Goal: Navigation & Orientation: Go to known website

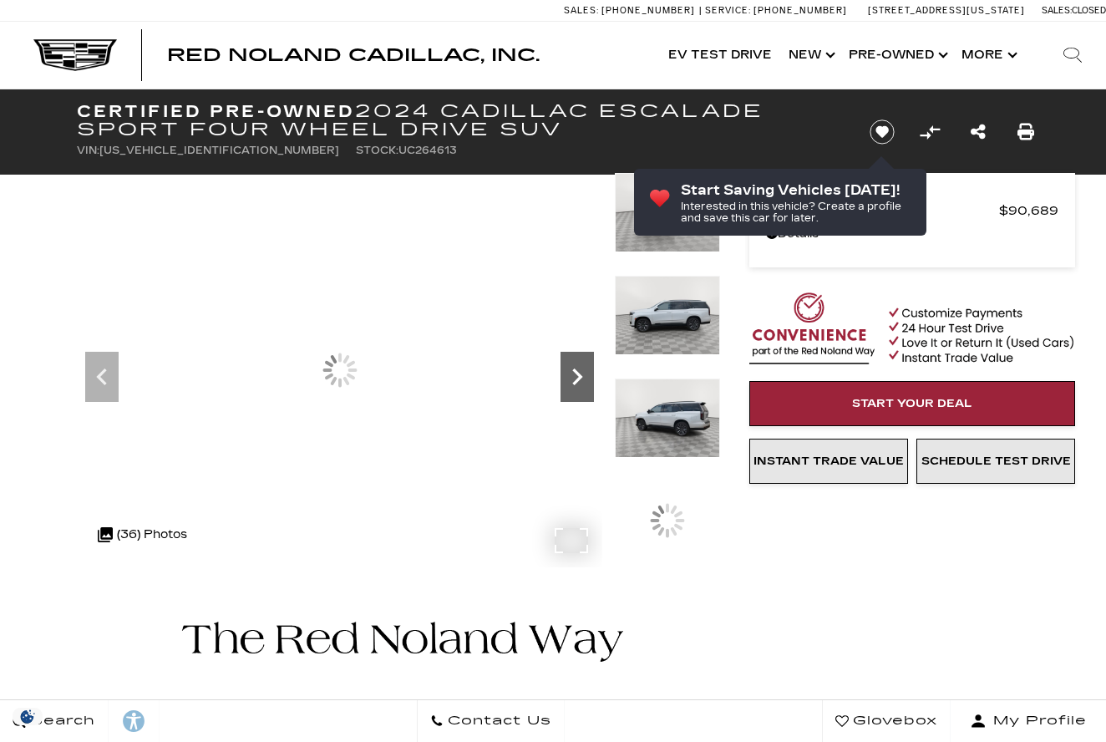
click at [566, 374] on icon "Next" at bounding box center [577, 376] width 33 height 33
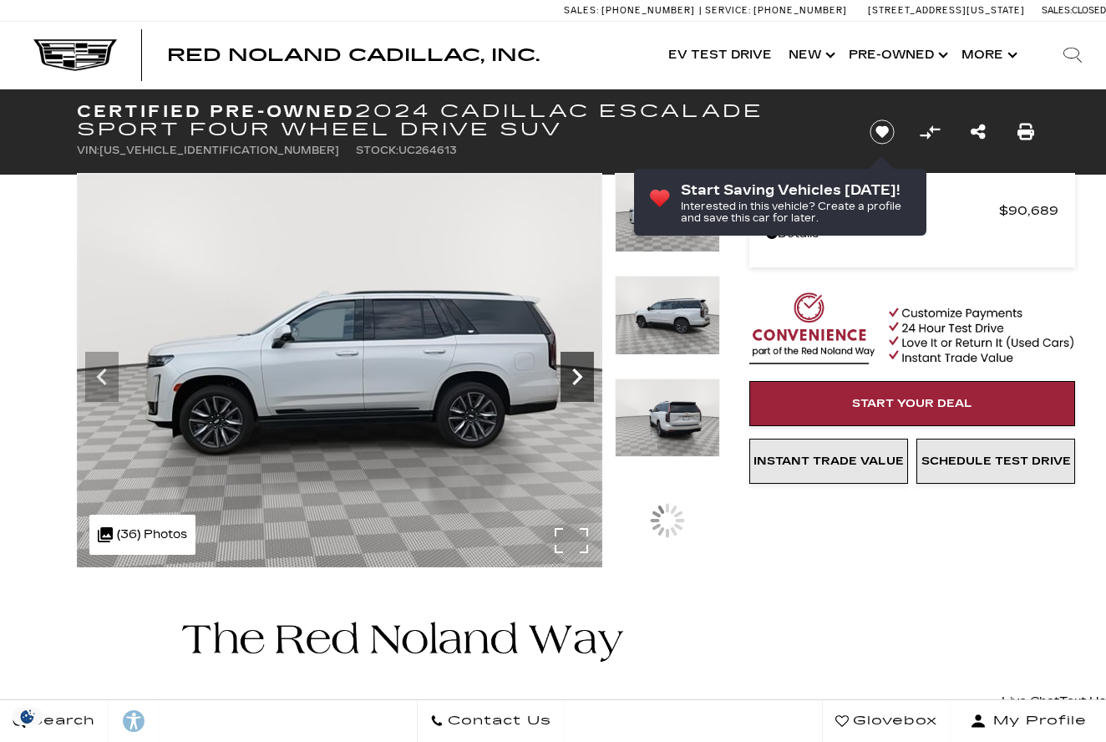
click at [566, 374] on icon "Next" at bounding box center [577, 376] width 33 height 33
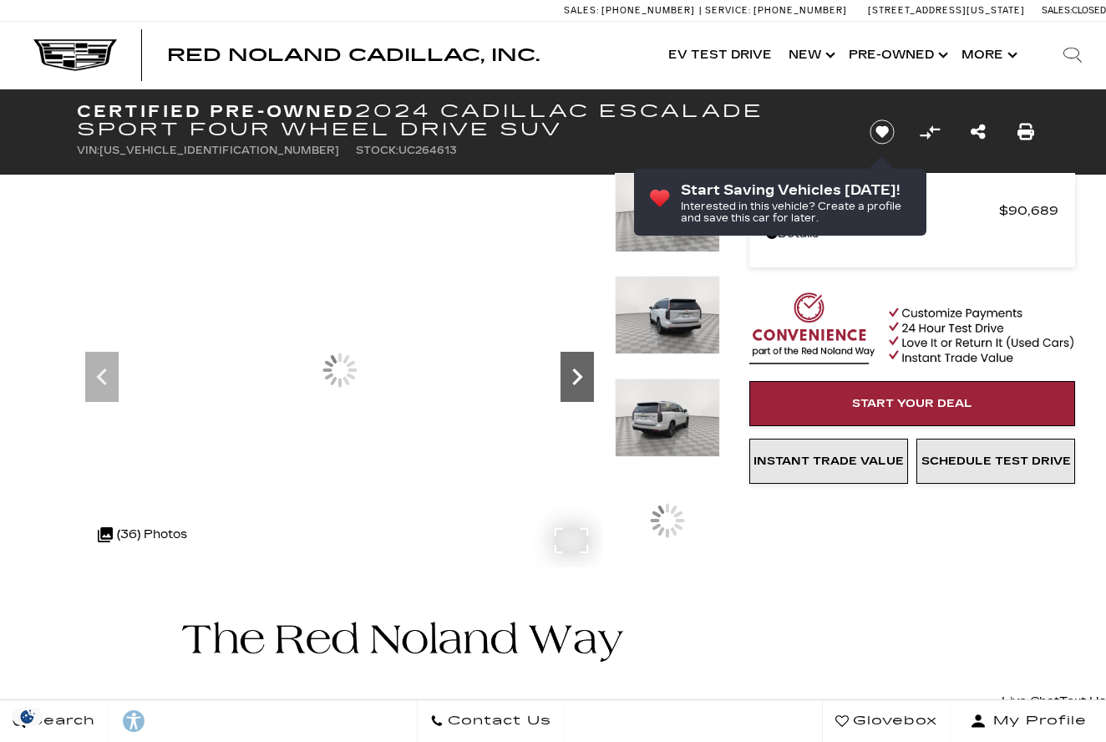
click at [566, 374] on icon "Next" at bounding box center [577, 376] width 33 height 33
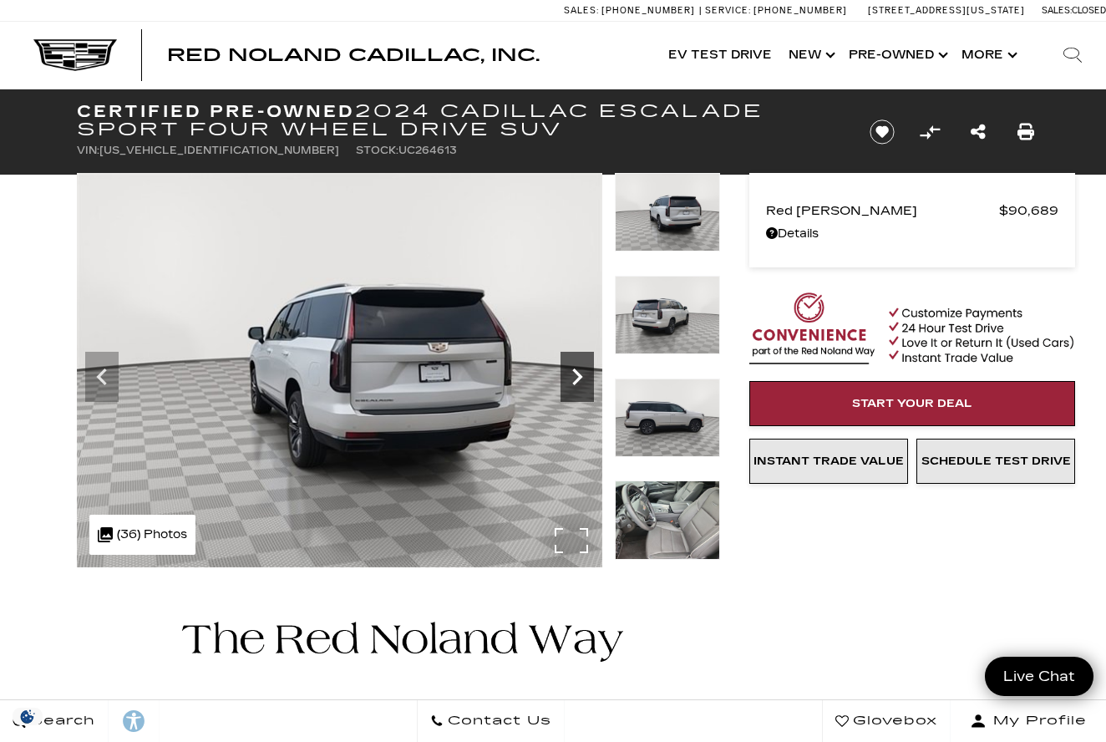
click at [566, 374] on icon "Next" at bounding box center [577, 376] width 33 height 33
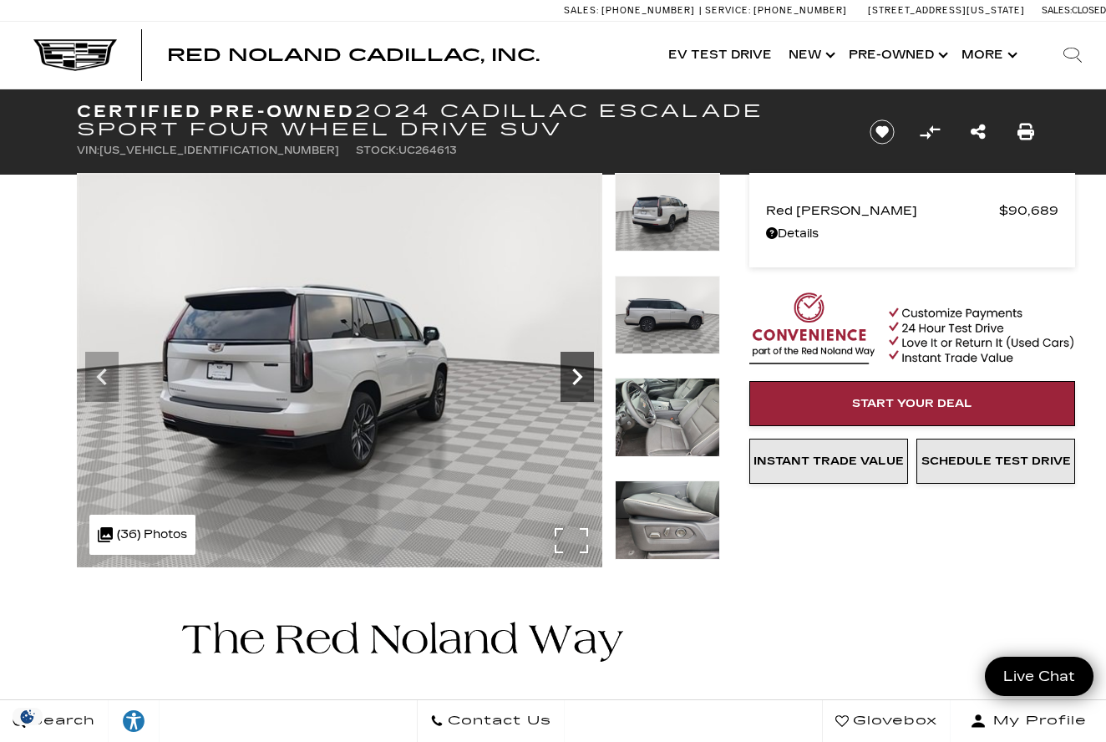
click at [566, 374] on icon "Next" at bounding box center [577, 376] width 33 height 33
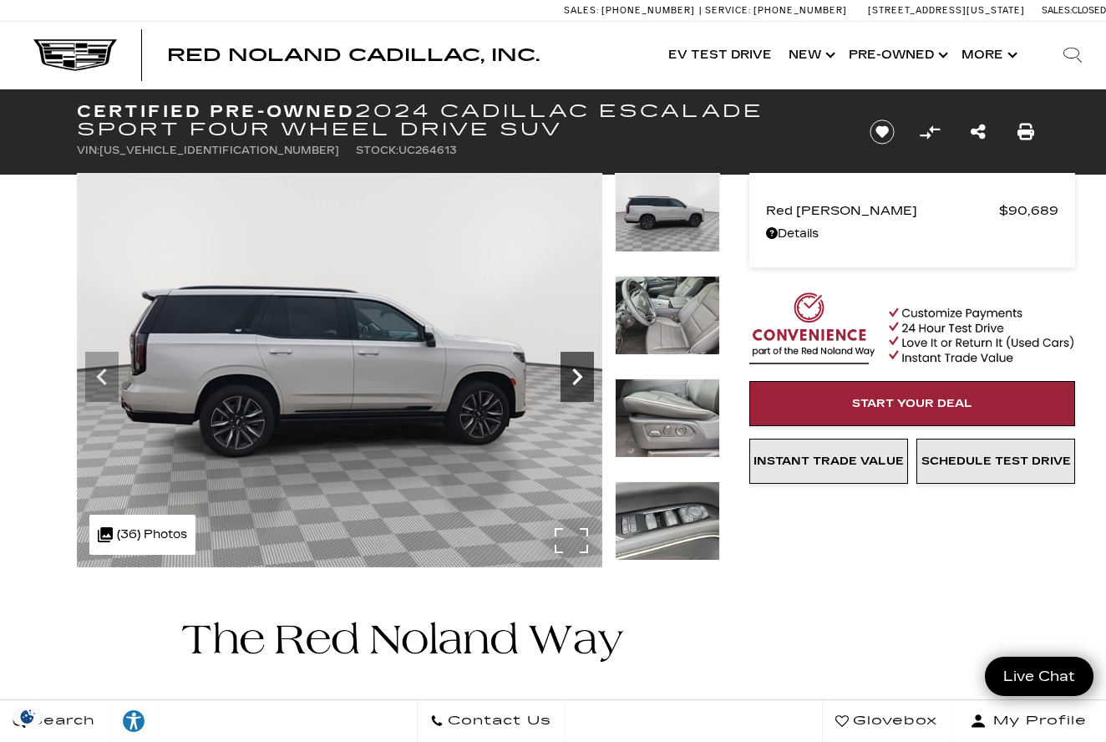
click at [577, 375] on icon "Next" at bounding box center [577, 376] width 33 height 33
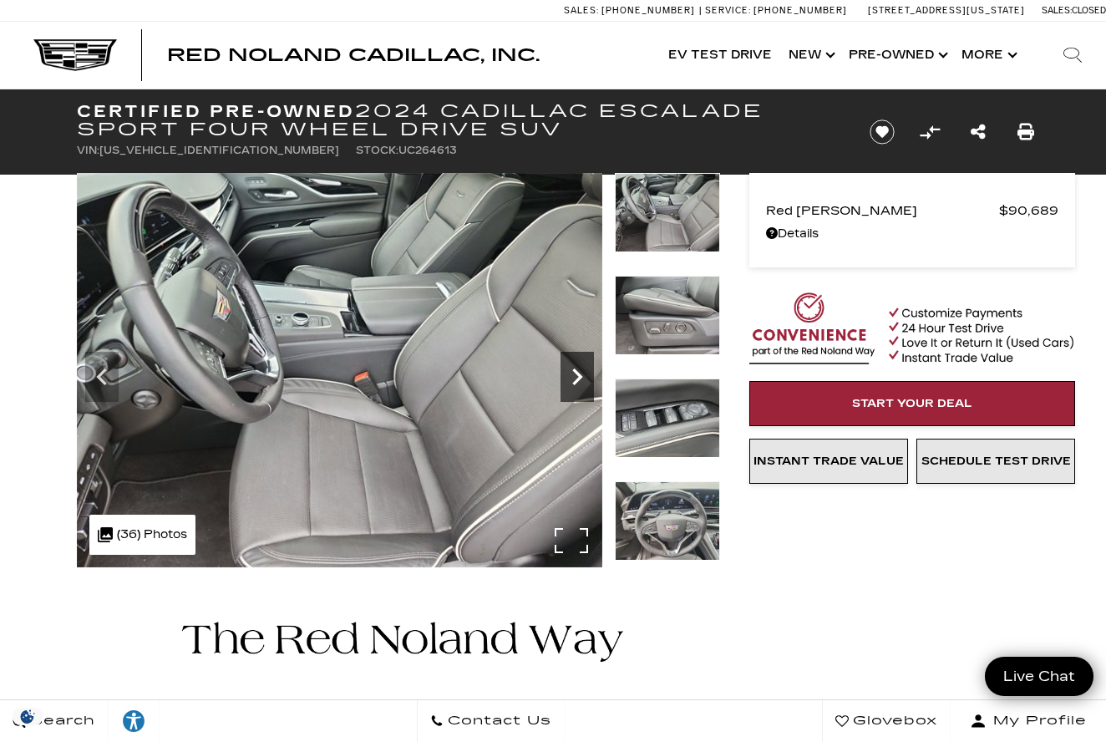
click at [577, 375] on icon "Next" at bounding box center [577, 376] width 33 height 33
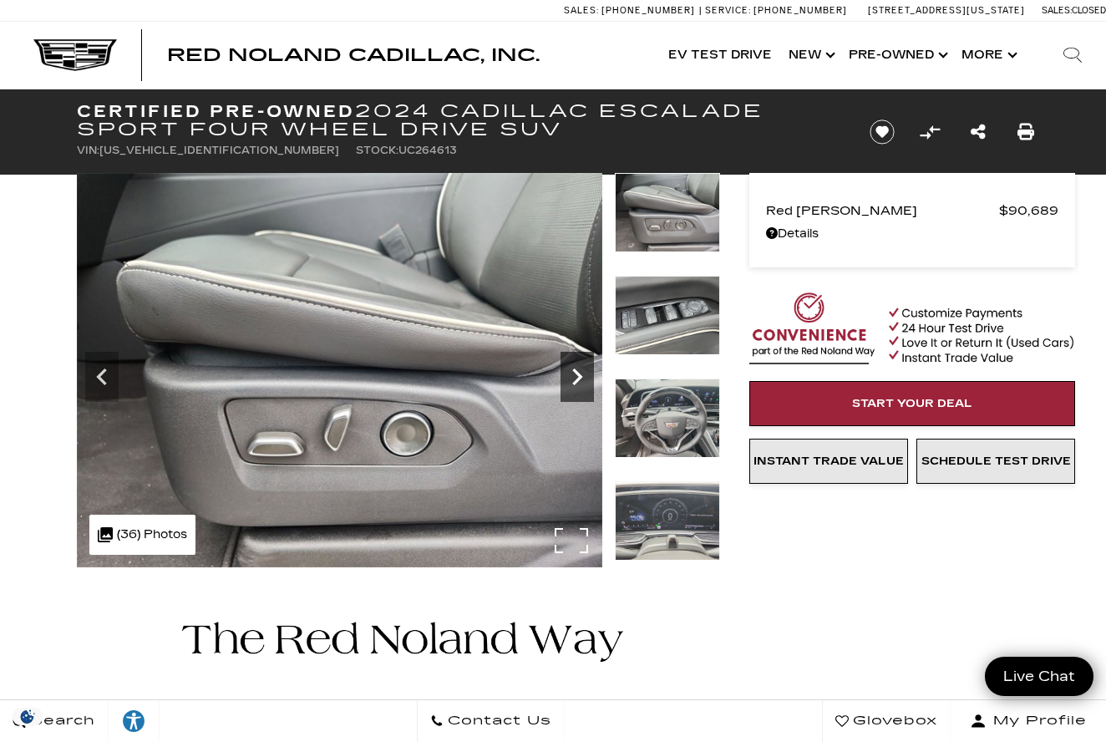
click at [577, 375] on icon "Next" at bounding box center [577, 376] width 33 height 33
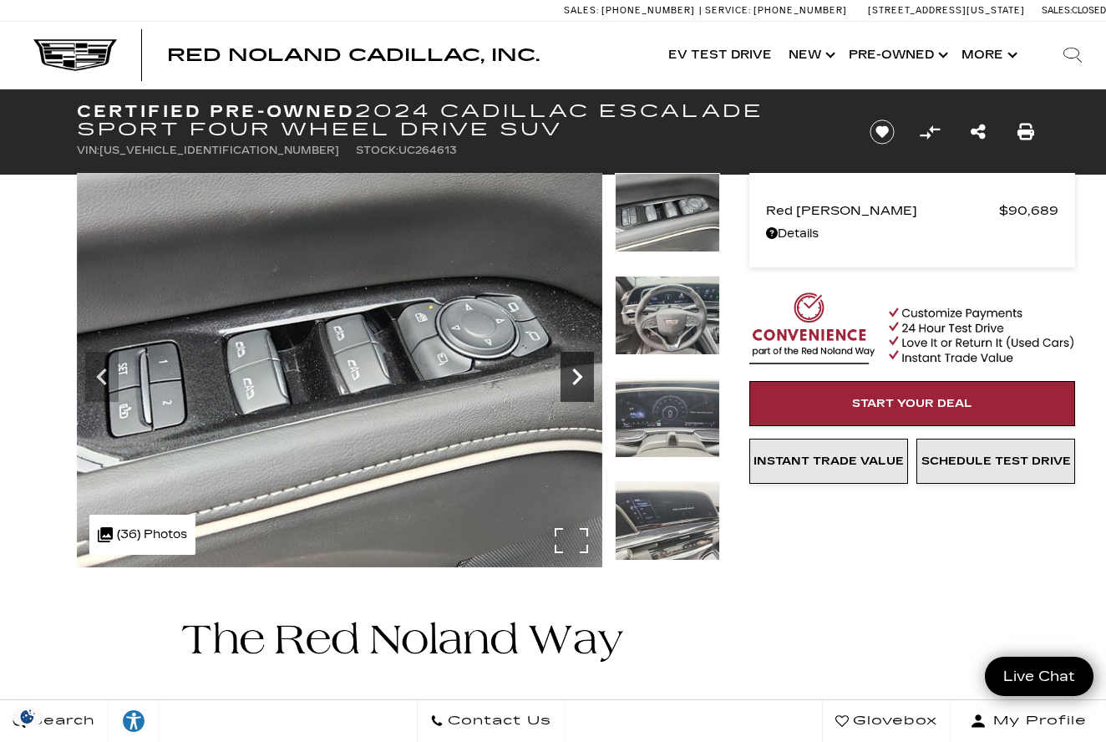
click at [577, 375] on icon "Next" at bounding box center [577, 376] width 33 height 33
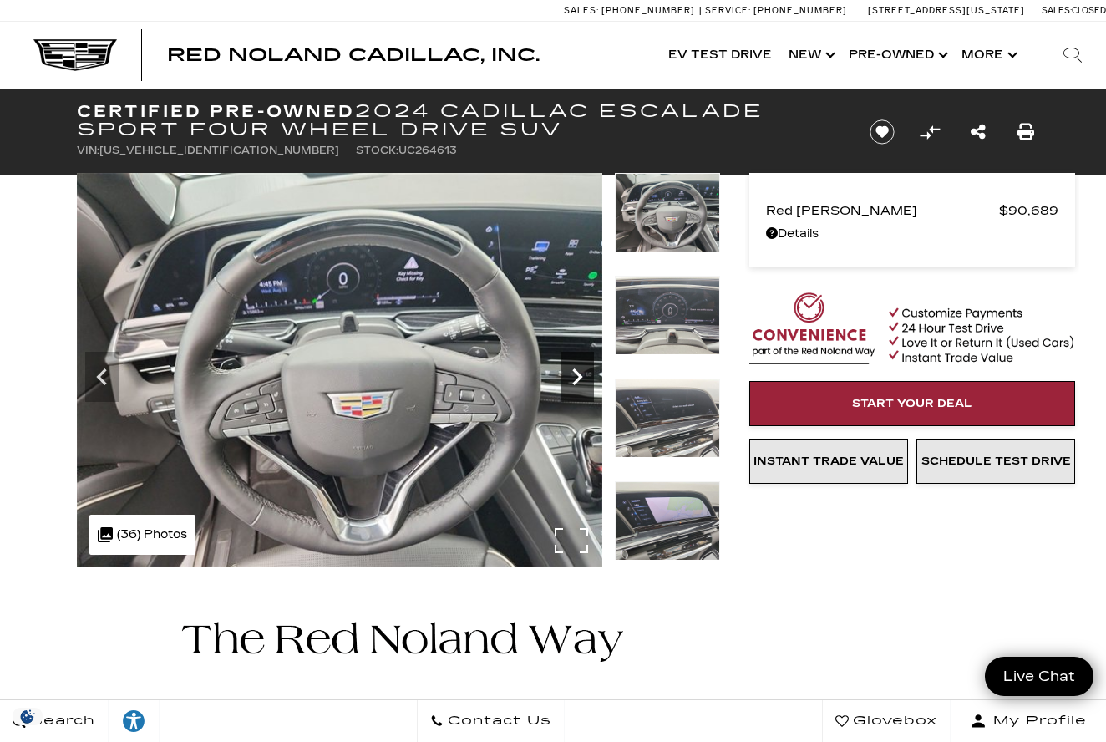
click at [577, 375] on icon "Next" at bounding box center [577, 376] width 33 height 33
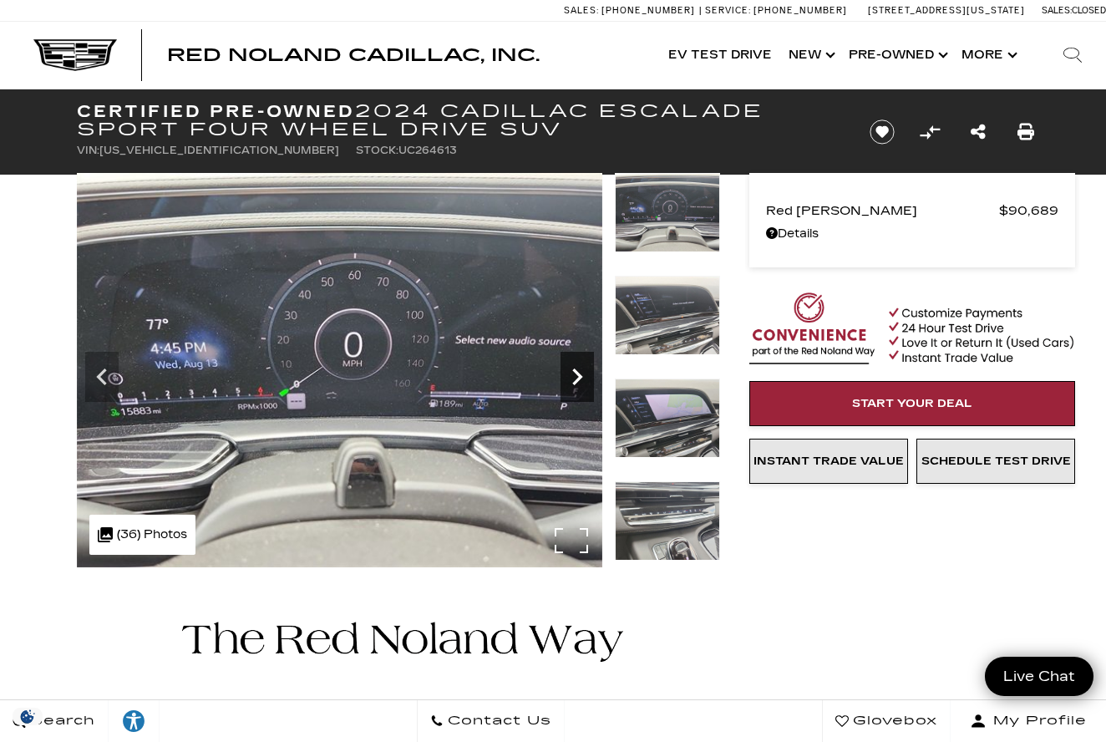
click at [577, 375] on icon "Next" at bounding box center [577, 376] width 33 height 33
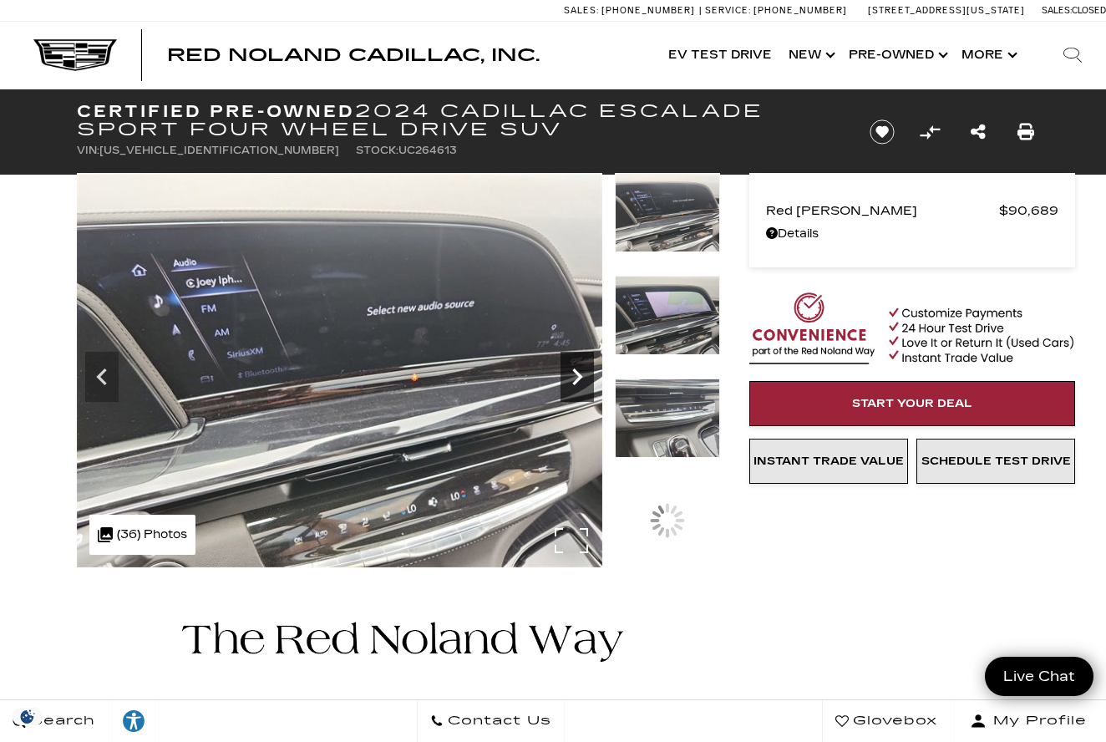
click at [577, 375] on icon "Next" at bounding box center [577, 376] width 33 height 33
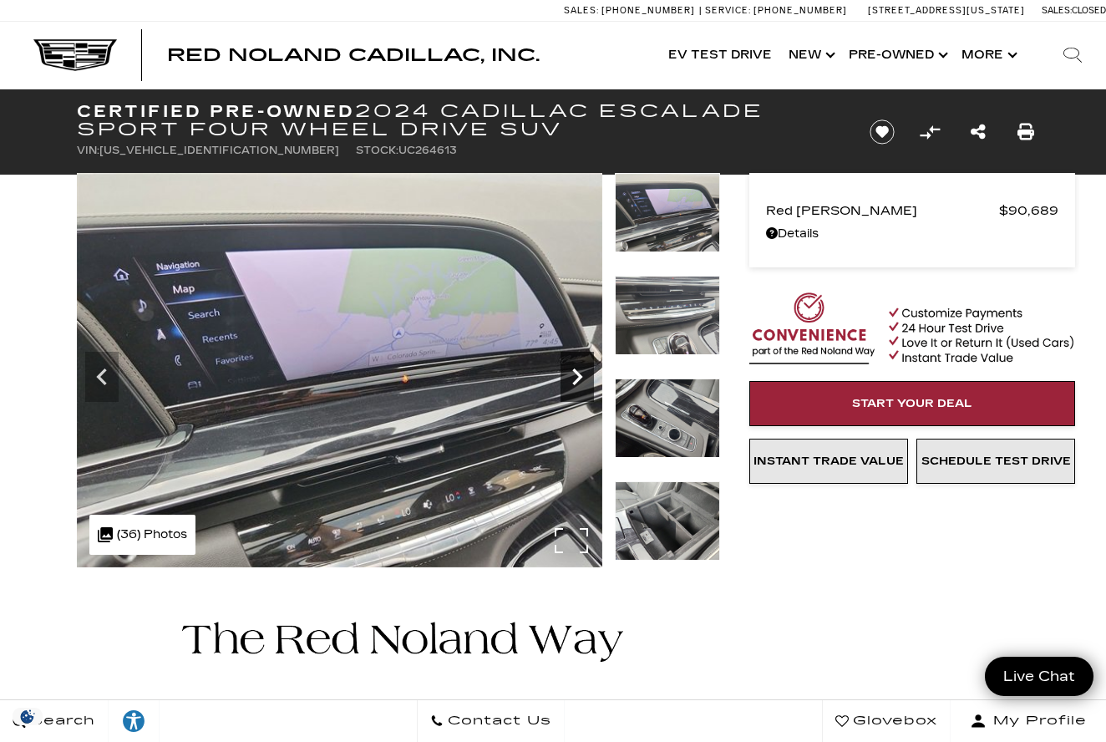
click at [577, 375] on icon "Next" at bounding box center [577, 376] width 33 height 33
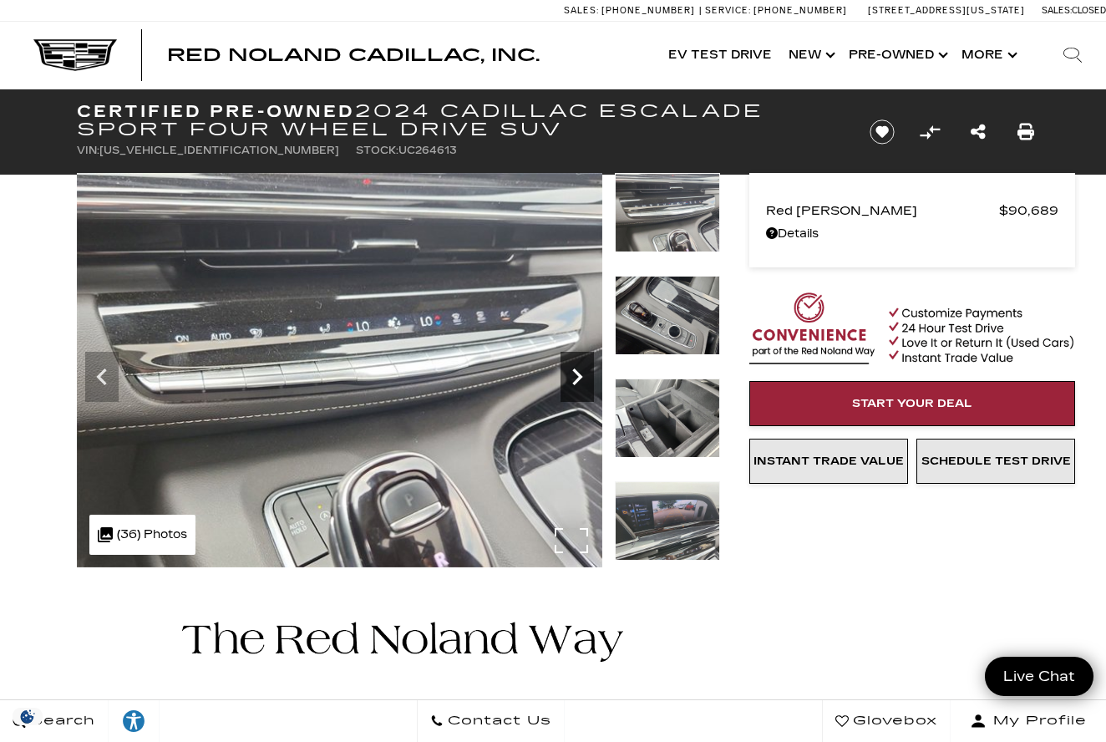
click at [577, 375] on icon "Next" at bounding box center [577, 376] width 33 height 33
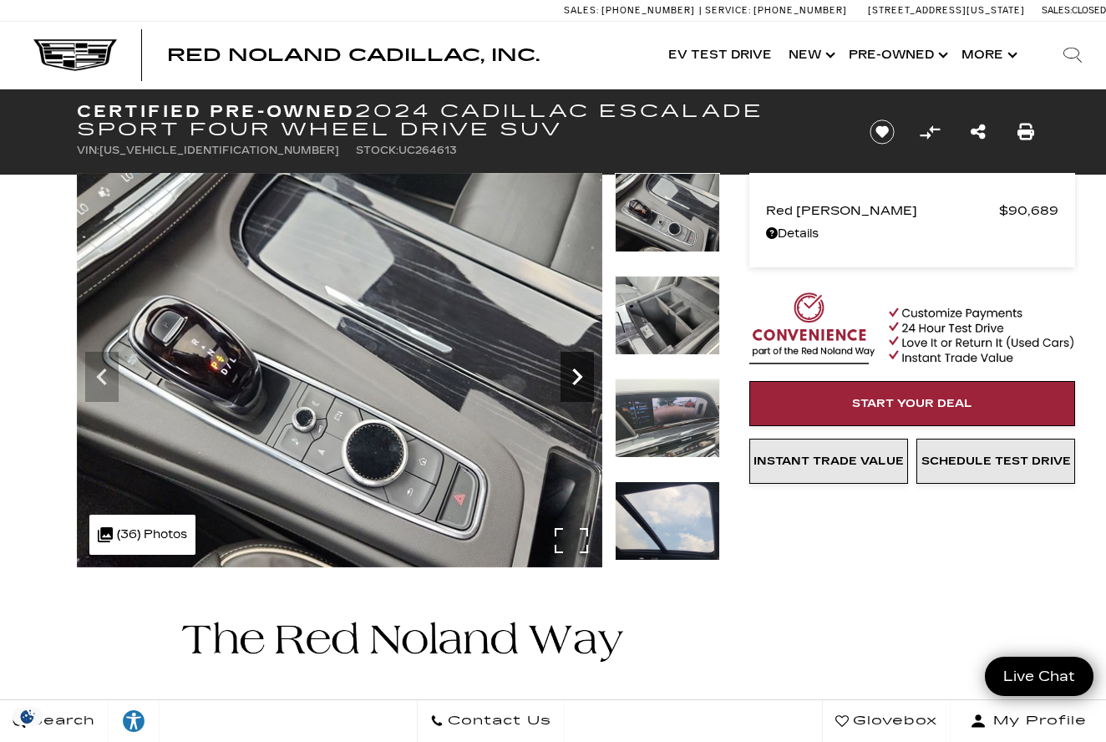
click at [577, 375] on icon "Next" at bounding box center [577, 376] width 33 height 33
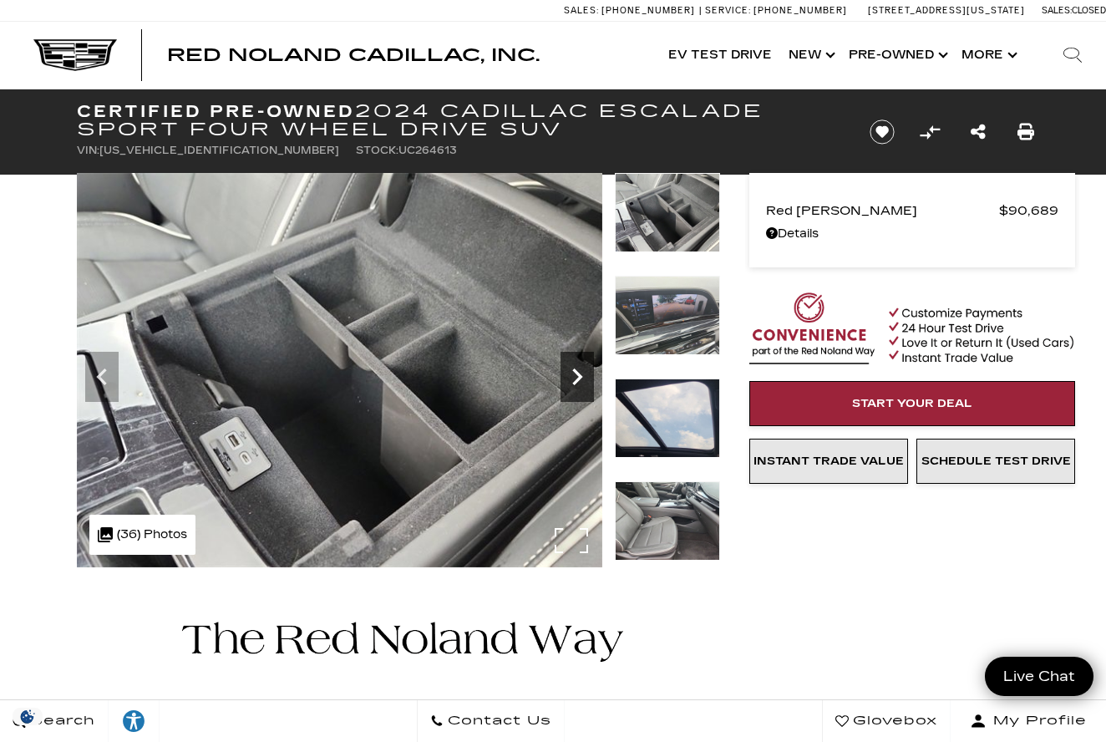
click at [577, 375] on icon "Next" at bounding box center [577, 376] width 33 height 33
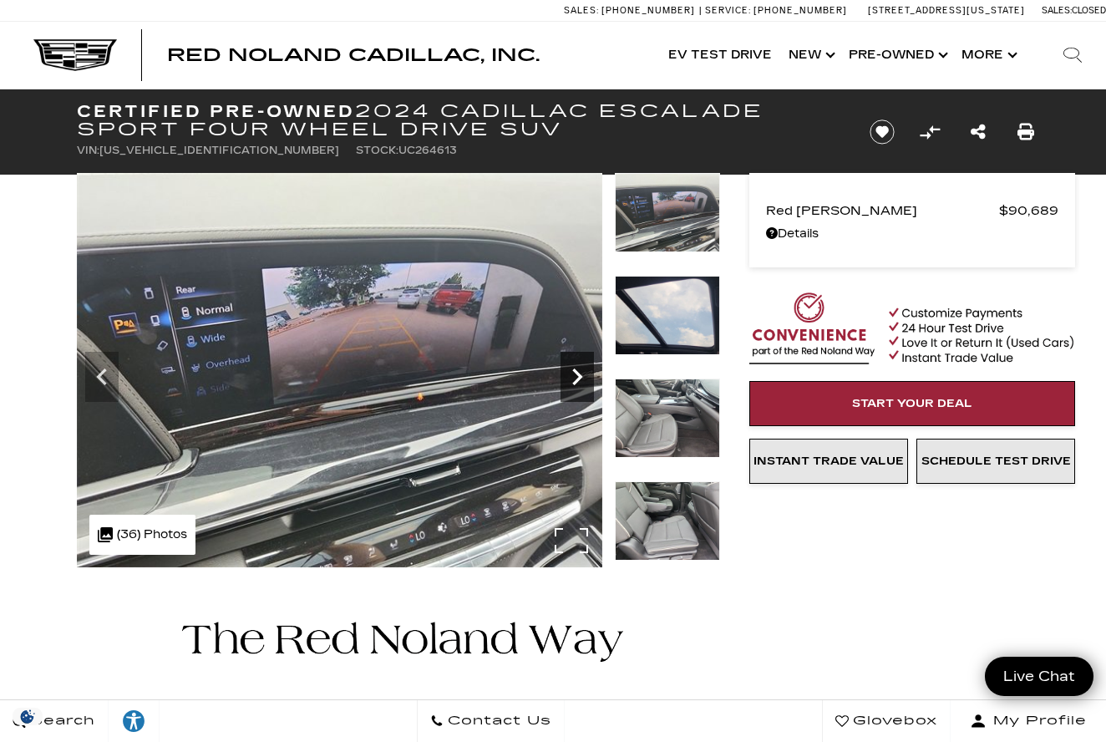
click at [577, 375] on icon "Next" at bounding box center [577, 376] width 33 height 33
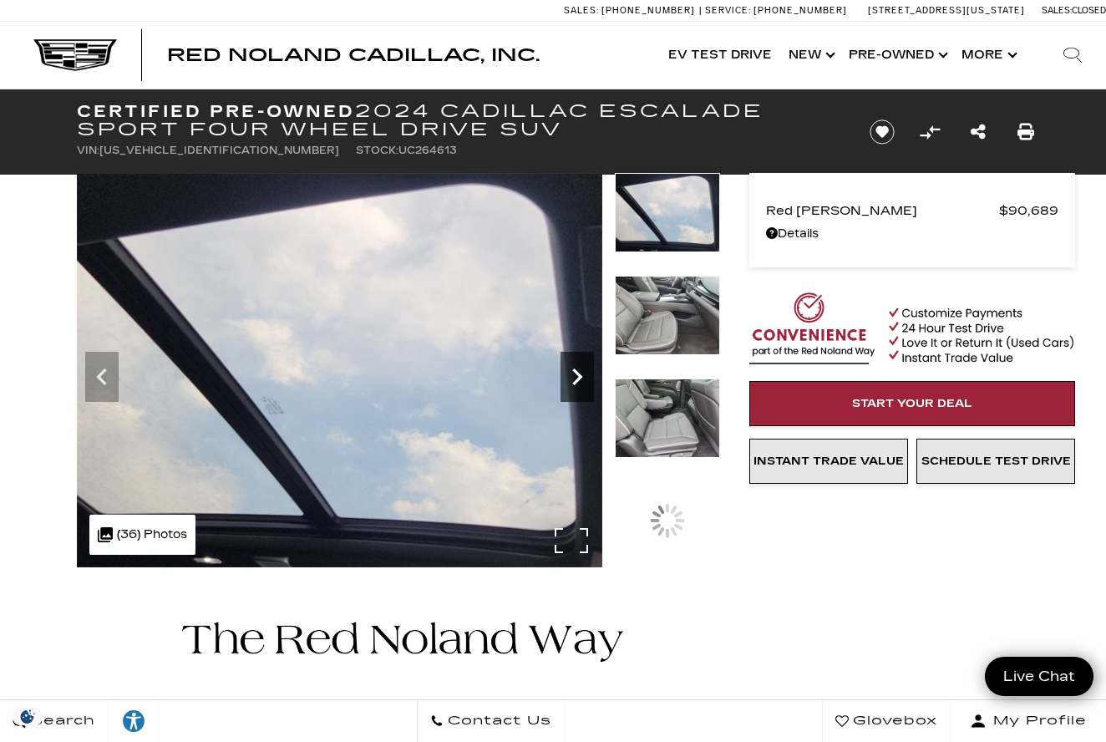
click at [577, 375] on icon "Next" at bounding box center [577, 376] width 33 height 33
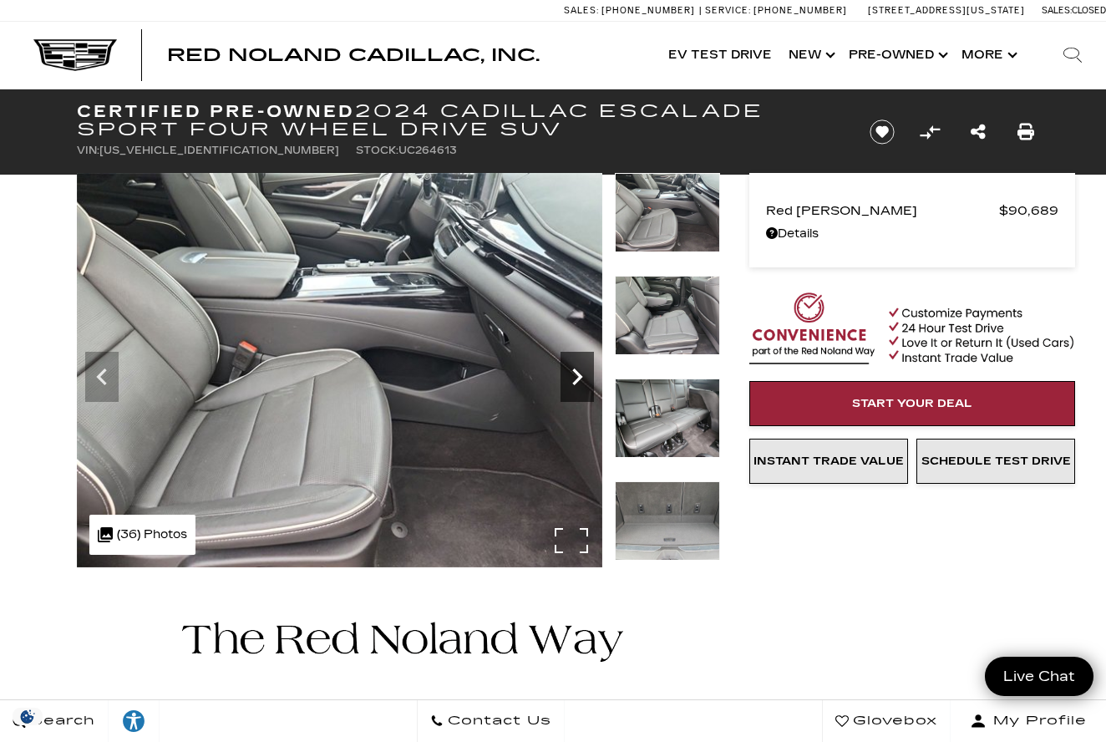
click at [578, 375] on icon "Next" at bounding box center [577, 376] width 10 height 17
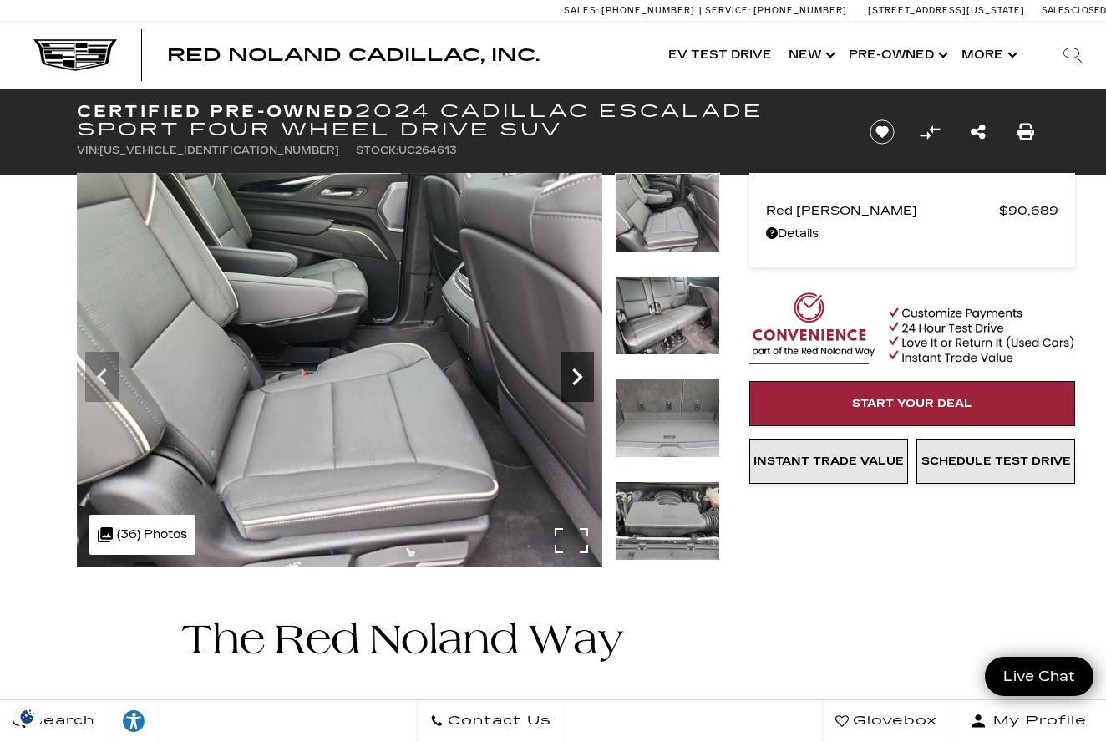
click at [577, 375] on icon "Next" at bounding box center [577, 376] width 33 height 33
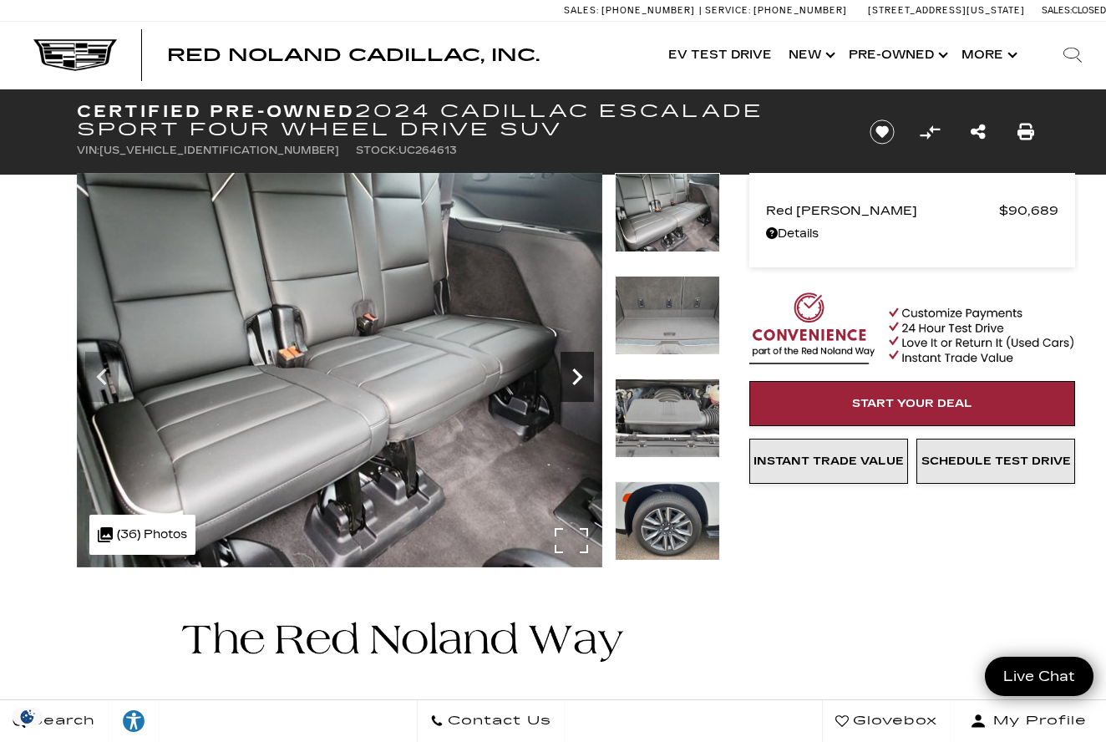
click at [577, 375] on icon "Next" at bounding box center [577, 376] width 33 height 33
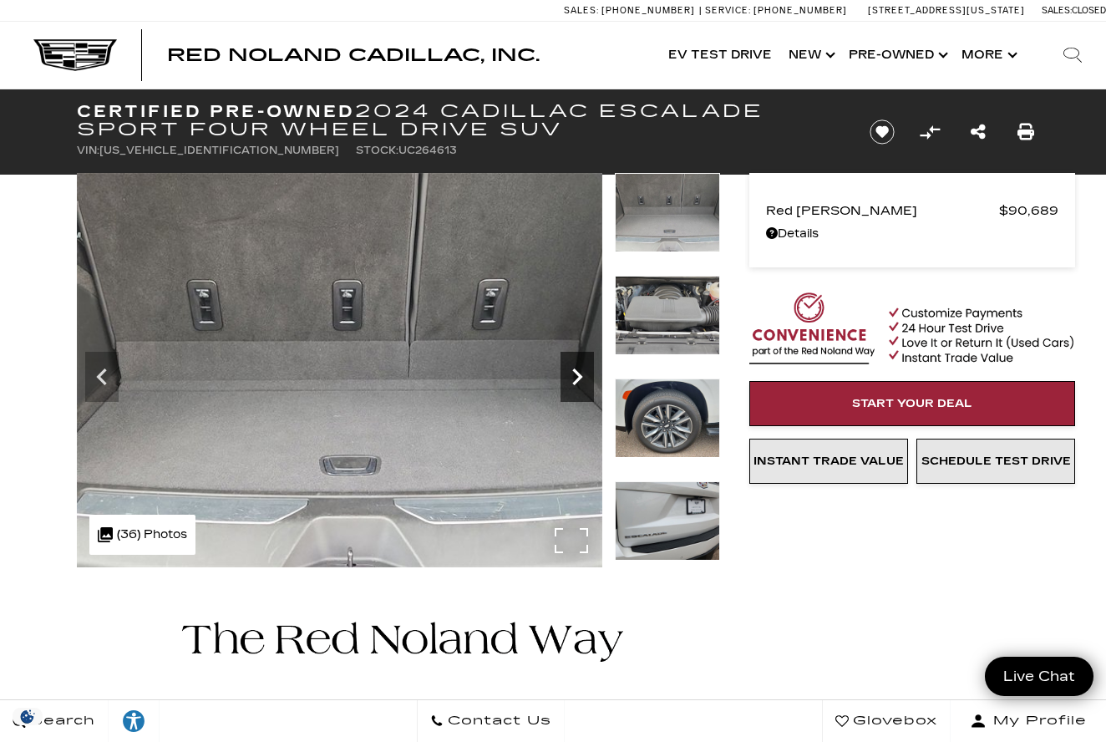
click at [577, 375] on icon "Next" at bounding box center [577, 376] width 33 height 33
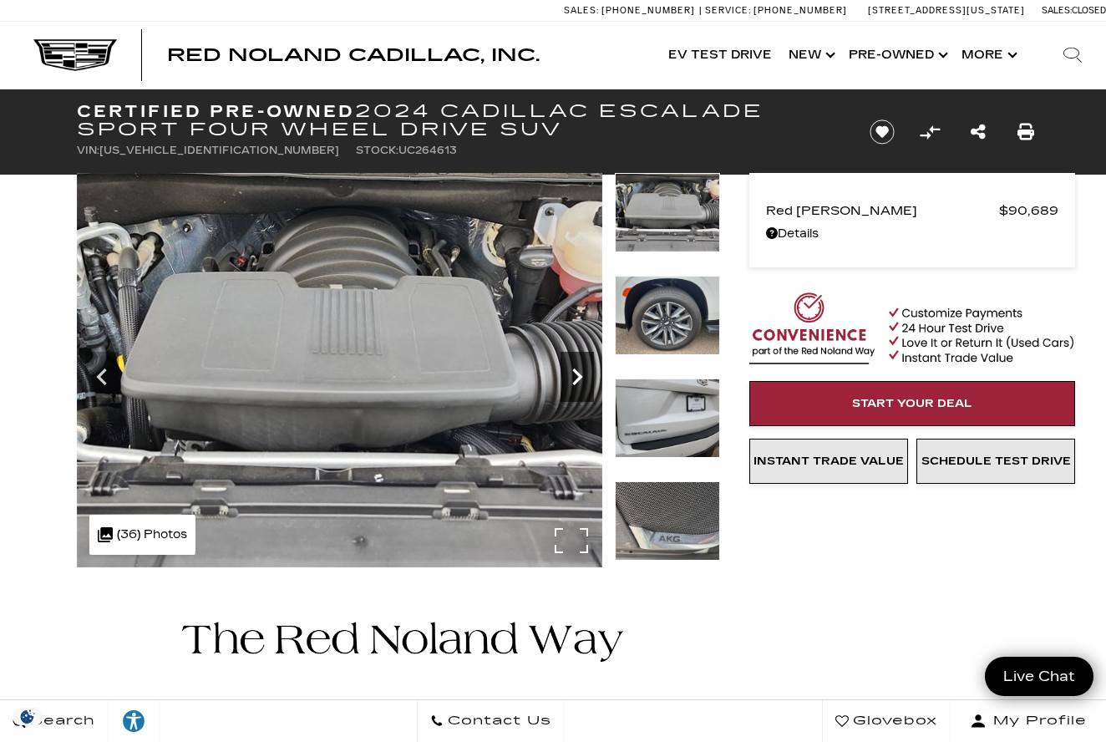
click at [577, 375] on icon "Next" at bounding box center [577, 376] width 33 height 33
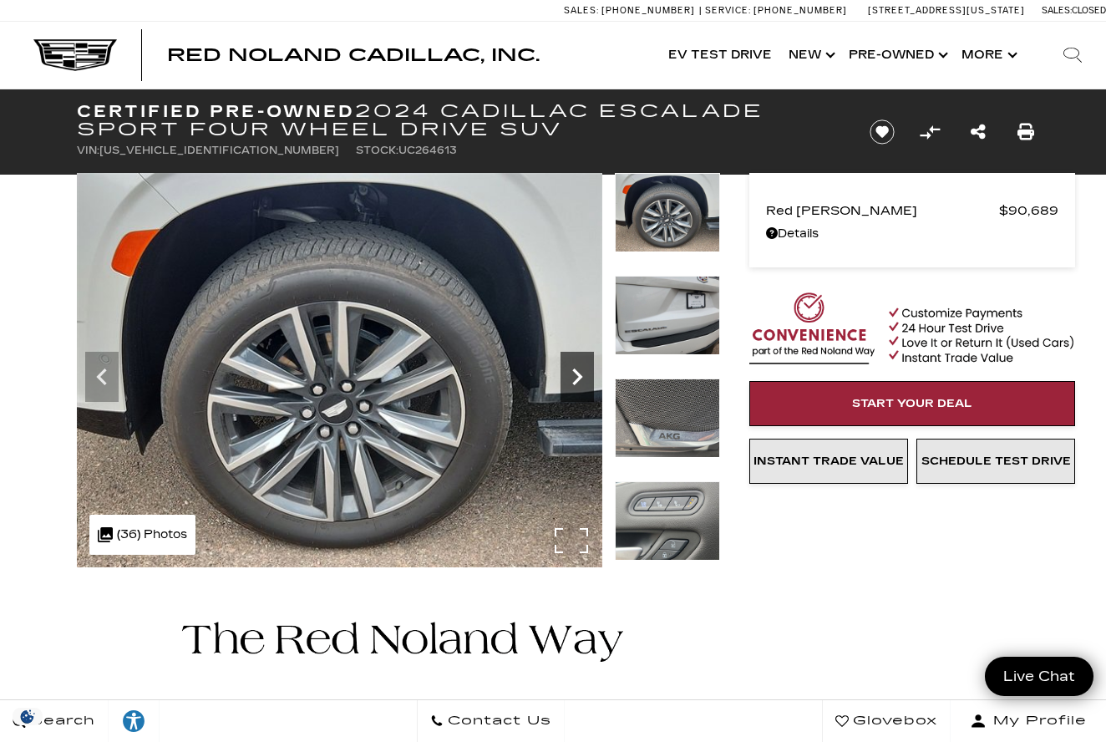
click at [577, 375] on icon "Next" at bounding box center [577, 376] width 33 height 33
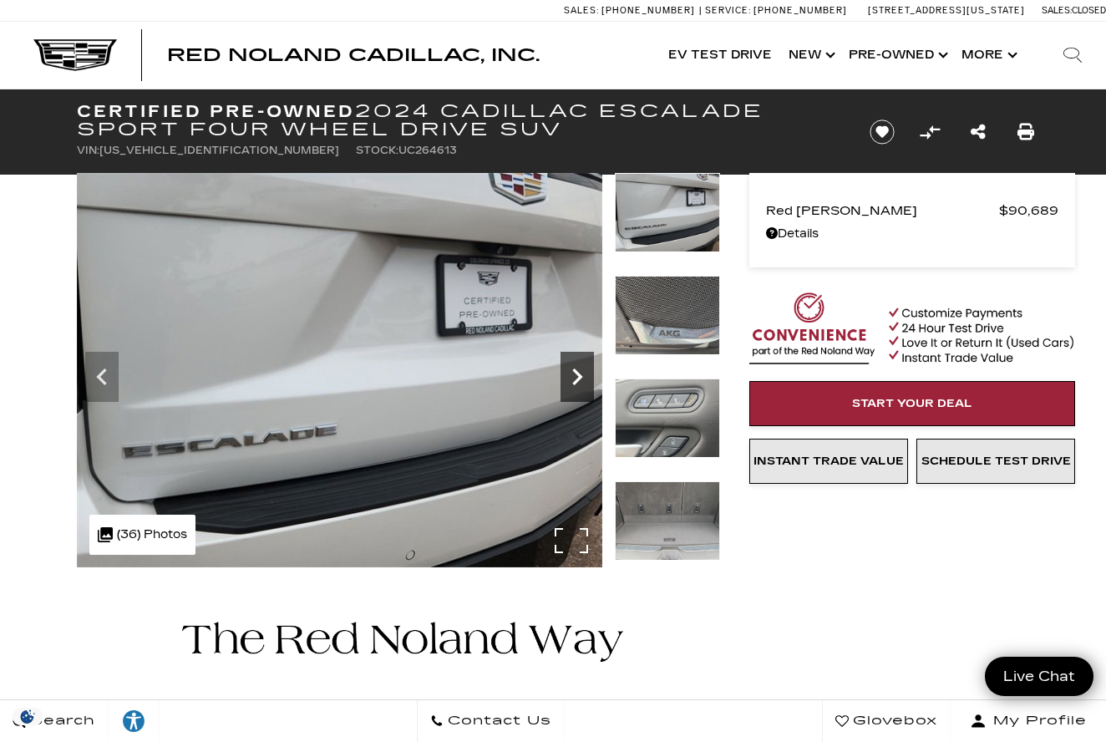
click at [577, 375] on icon "Next" at bounding box center [577, 376] width 33 height 33
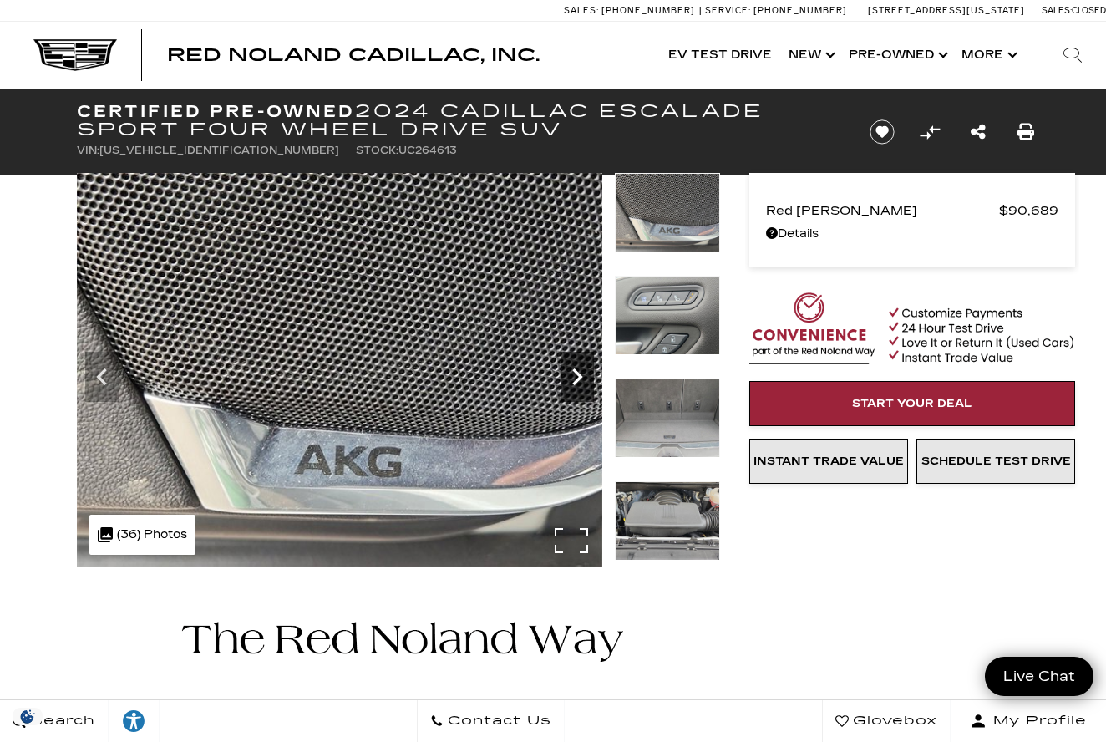
click at [577, 375] on icon "Next" at bounding box center [577, 376] width 33 height 33
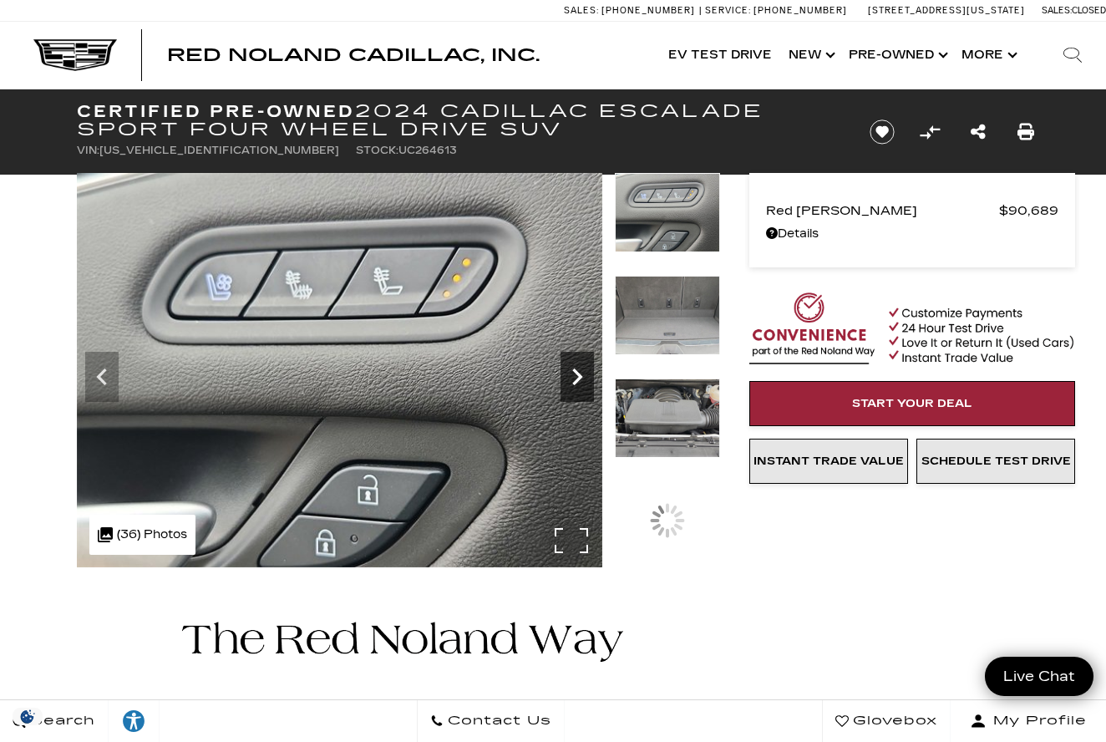
click at [577, 375] on icon "Next" at bounding box center [577, 376] width 33 height 33
